Goal: Task Accomplishment & Management: Use online tool/utility

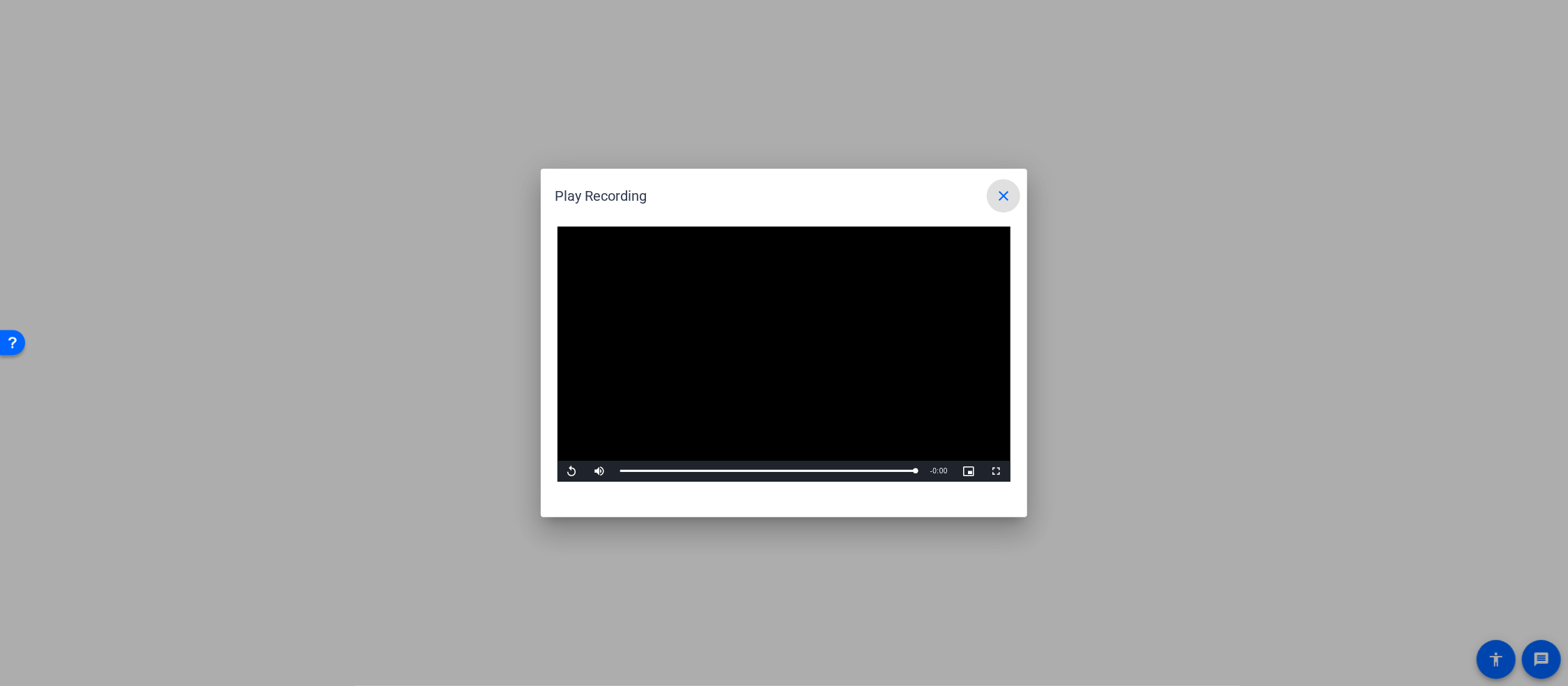
click at [999, 201] on mat-icon "close" at bounding box center [1003, 196] width 17 height 17
